Goal: Task Accomplishment & Management: Use online tool/utility

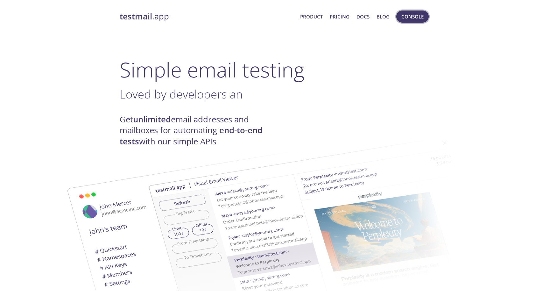
click at [416, 20] on span "Console" at bounding box center [412, 16] width 22 height 8
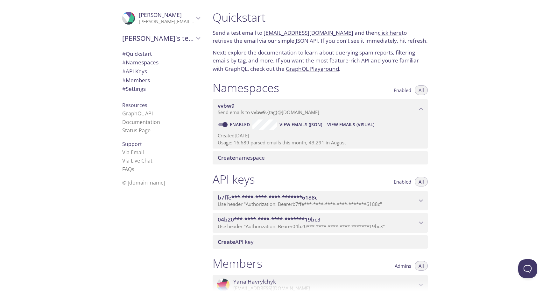
click at [349, 125] on span "View Emails (Visual)" at bounding box center [350, 125] width 47 height 8
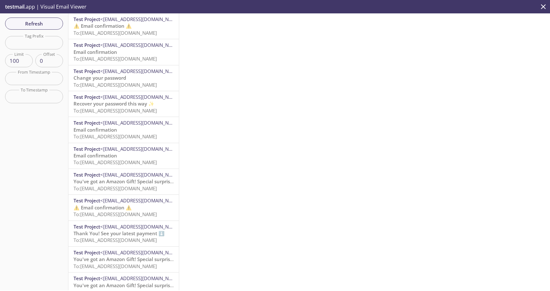
click at [28, 43] on input "text" at bounding box center [34, 42] width 58 height 13
paste input "[EMAIL_ADDRESS][DOMAIN_NAME]"
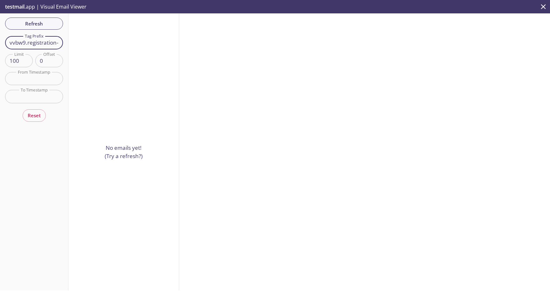
drag, startPoint x: 27, startPoint y: 44, endPoint x: 0, endPoint y: 44, distance: 26.7
click at [0, 44] on div "Refresh Filters Tag Prefix vvbw9.registration-1757450396293 Tag Prefix Limit 10…" at bounding box center [34, 151] width 68 height 277
type input "registration-1757450396293"
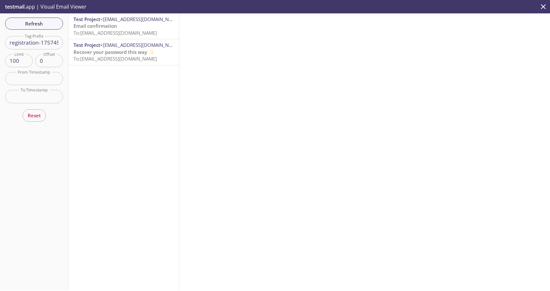
click at [110, 51] on span "Recover your password this way ✨" at bounding box center [114, 52] width 81 height 6
